Goal: Transaction & Acquisition: Subscribe to service/newsletter

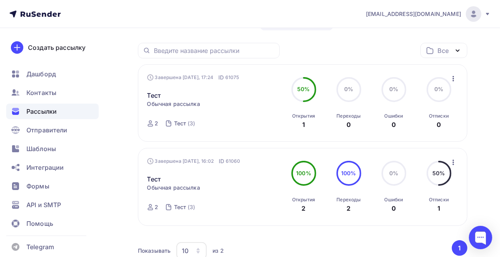
scroll to position [32, 0]
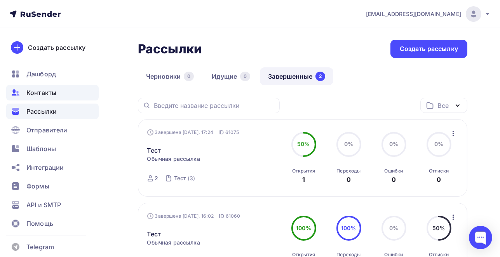
click at [51, 89] on span "Контакты" at bounding box center [41, 92] width 30 height 9
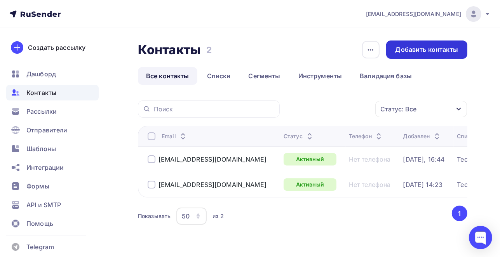
click at [423, 54] on div "Добавить контакты" at bounding box center [426, 49] width 81 height 18
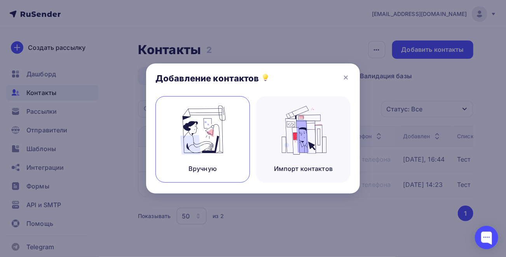
click at [224, 154] on img at bounding box center [203, 129] width 52 height 49
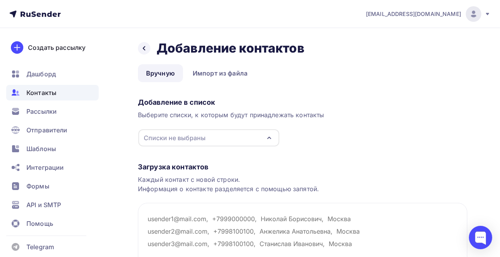
click at [229, 135] on div "Списки не выбраны" at bounding box center [208, 137] width 141 height 17
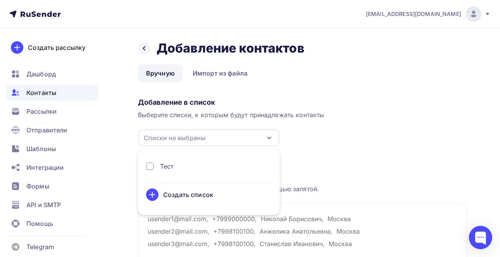
click at [168, 166] on div "Тест" at bounding box center [167, 165] width 14 height 9
click at [362, 155] on div "Загрузка контактов Каждый контакт с новой строки. Информация о контакте разделя…" at bounding box center [303, 229] width 330 height 164
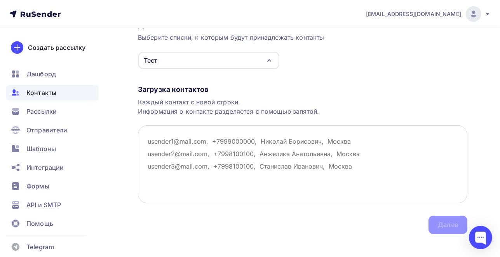
scroll to position [78, 0]
click at [188, 157] on textarea at bounding box center [303, 164] width 330 height 78
click at [196, 146] on textarea at bounding box center [303, 164] width 330 height 78
paste textarea "[EMAIL_ADDRESS][DOMAIN_NAME]"
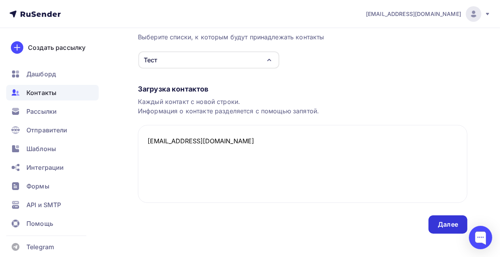
type textarea "[EMAIL_ADDRESS][DOMAIN_NAME]"
click at [442, 218] on div "Далее" at bounding box center [448, 224] width 39 height 18
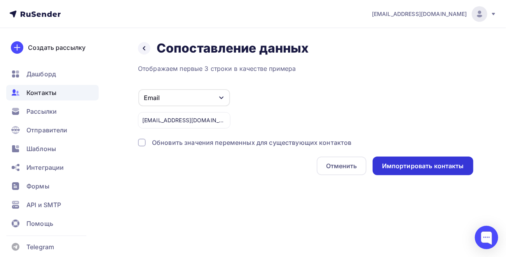
click at [408, 165] on div "Импортировать контакты" at bounding box center [423, 165] width 82 height 9
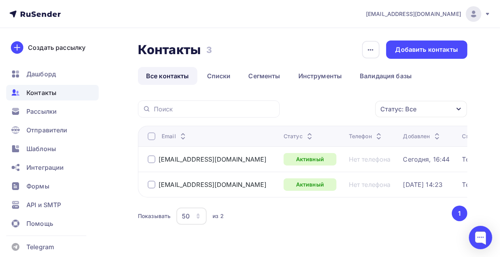
scroll to position [19, 0]
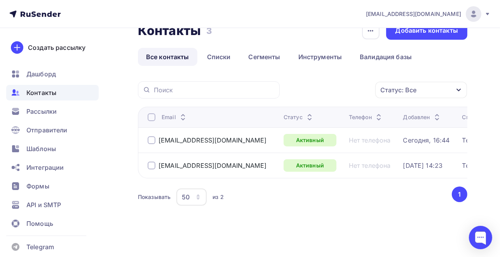
click at [457, 189] on button "1" at bounding box center [460, 194] width 16 height 16
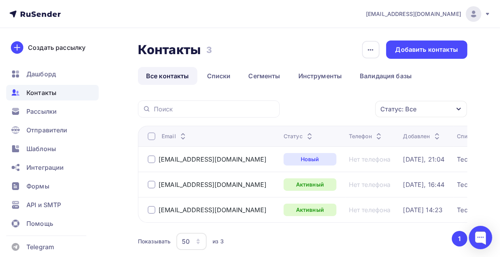
click at [151, 160] on div at bounding box center [152, 159] width 8 height 8
click at [355, 110] on icon "button" at bounding box center [358, 108] width 9 height 9
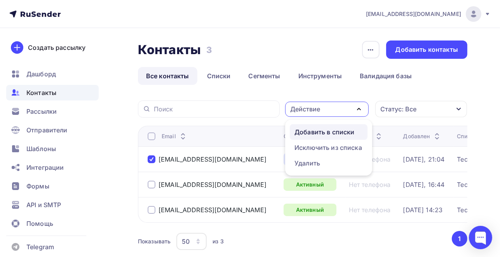
click at [321, 132] on div "Добавить в списки" at bounding box center [325, 131] width 60 height 9
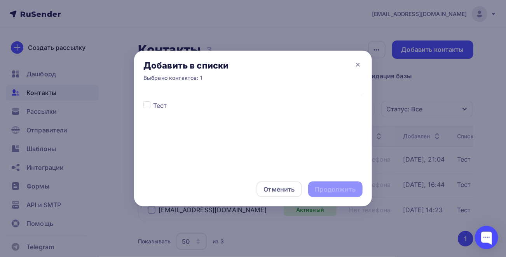
click at [153, 101] on label at bounding box center [153, 101] width 0 height 0
click at [147, 106] on input "checkbox" at bounding box center [146, 104] width 7 height 7
checkbox input "true"
click at [348, 192] on div "Продолжить" at bounding box center [335, 189] width 40 height 9
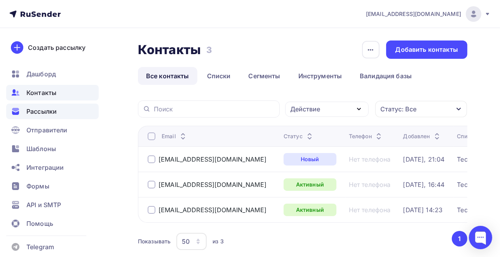
click at [37, 112] on span "Рассылки" at bounding box center [41, 111] width 30 height 9
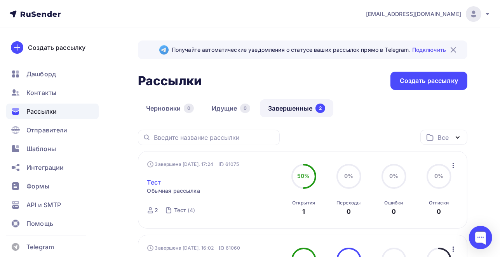
click at [155, 181] on link "Тест" at bounding box center [154, 181] width 14 height 9
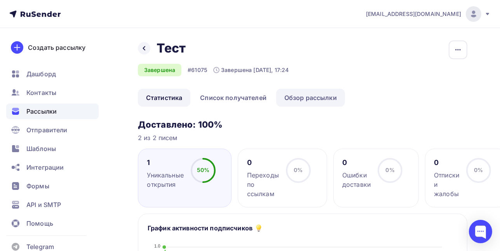
click at [302, 94] on link "Обзор рассылки" at bounding box center [310, 98] width 69 height 18
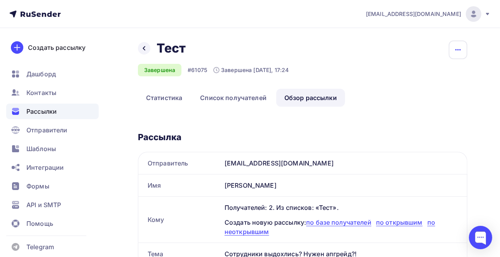
click at [463, 51] on icon "button" at bounding box center [458, 49] width 9 height 9
click at [437, 77] on div "Копировать" at bounding box center [428, 74] width 75 height 9
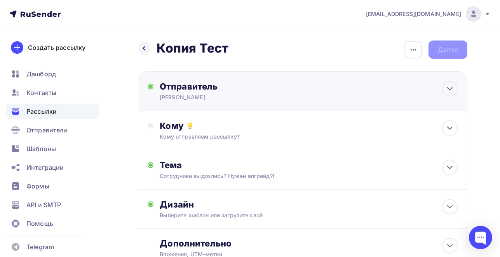
click at [192, 96] on div "Марина ким" at bounding box center [236, 97] width 152 height 8
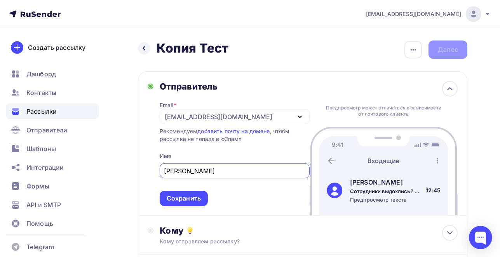
click at [194, 169] on input "Марина ким" at bounding box center [234, 170] width 141 height 9
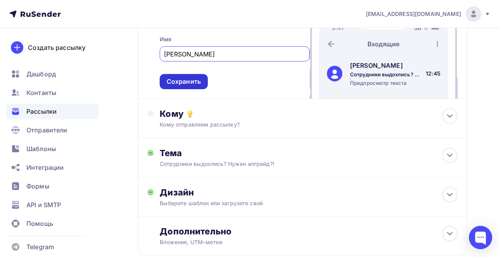
type input "Марина Ким"
click at [169, 85] on div "Сохранить" at bounding box center [184, 81] width 48 height 15
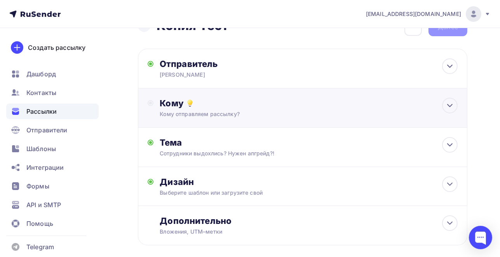
scroll to position [22, 0]
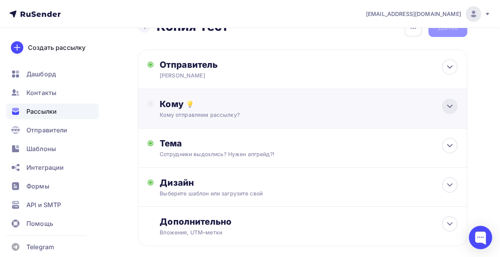
click at [448, 104] on icon at bounding box center [449, 105] width 9 height 9
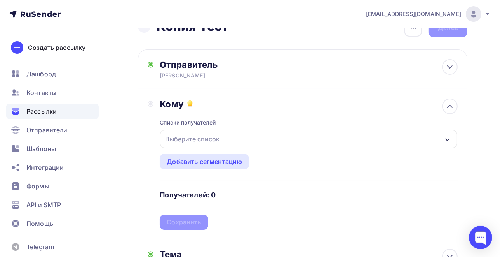
click at [195, 134] on div "Выберите список" at bounding box center [192, 139] width 61 height 14
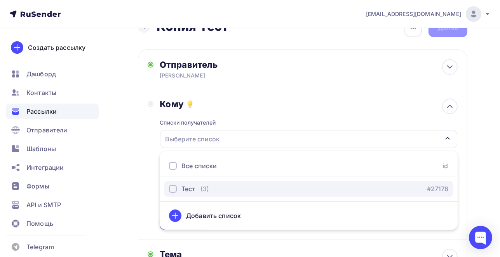
click at [181, 191] on div "Тест" at bounding box center [182, 188] width 26 height 9
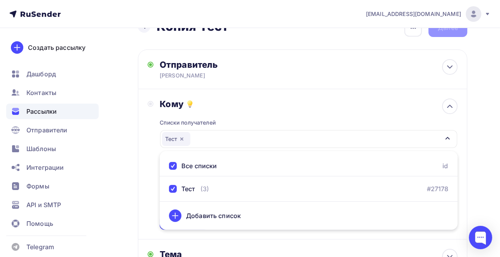
click at [141, 164] on div "Кому Списки получателей Тест Все списки id Тест (3) #27178 Добавить список Доба…" at bounding box center [303, 164] width 330 height 150
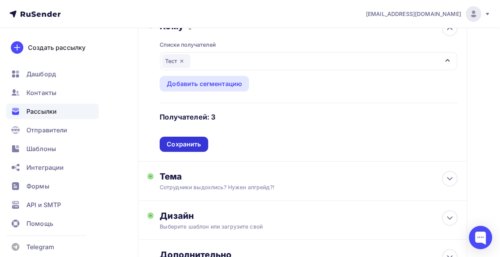
click at [182, 144] on div "Сохранить" at bounding box center [184, 144] width 34 height 9
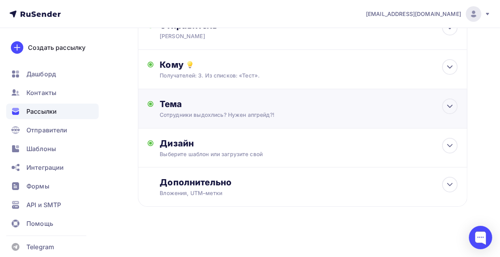
scroll to position [61, 0]
click at [299, 185] on div "Дополнительно" at bounding box center [309, 182] width 298 height 11
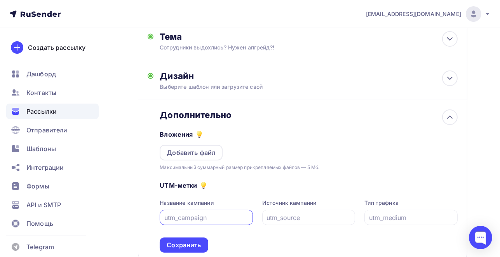
scroll to position [138, 0]
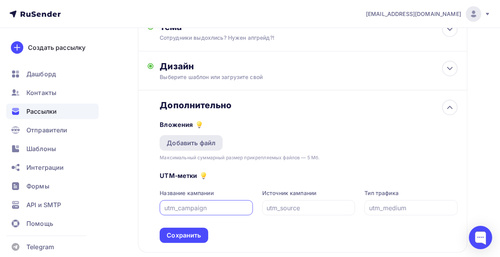
click at [190, 144] on div "Добавить файл" at bounding box center [191, 142] width 49 height 9
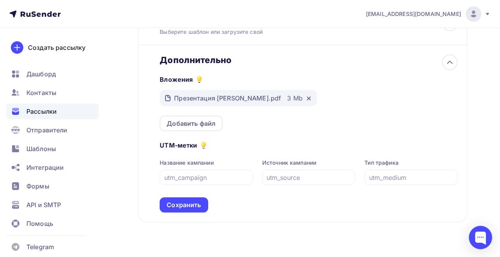
scroll to position [197, 0]
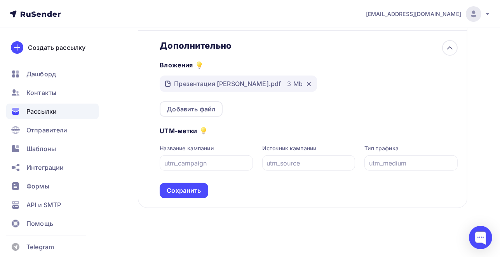
click at [191, 188] on div "Сохранить" at bounding box center [184, 190] width 34 height 9
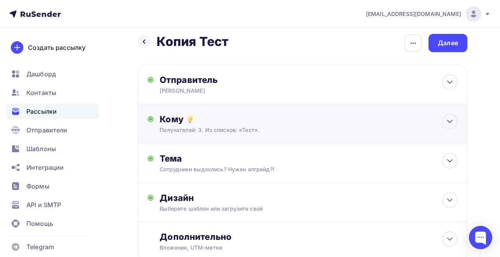
scroll to position [0, 0]
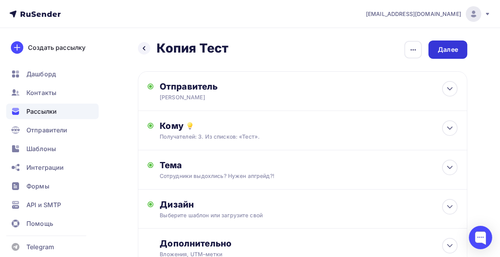
click at [449, 53] on div "Далее" at bounding box center [448, 49] width 20 height 9
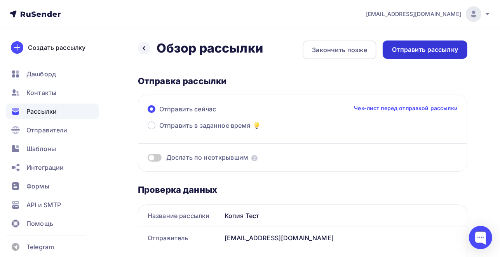
click at [456, 48] on div "Отправить рассылку" at bounding box center [425, 49] width 66 height 9
